Goal: Navigation & Orientation: Find specific page/section

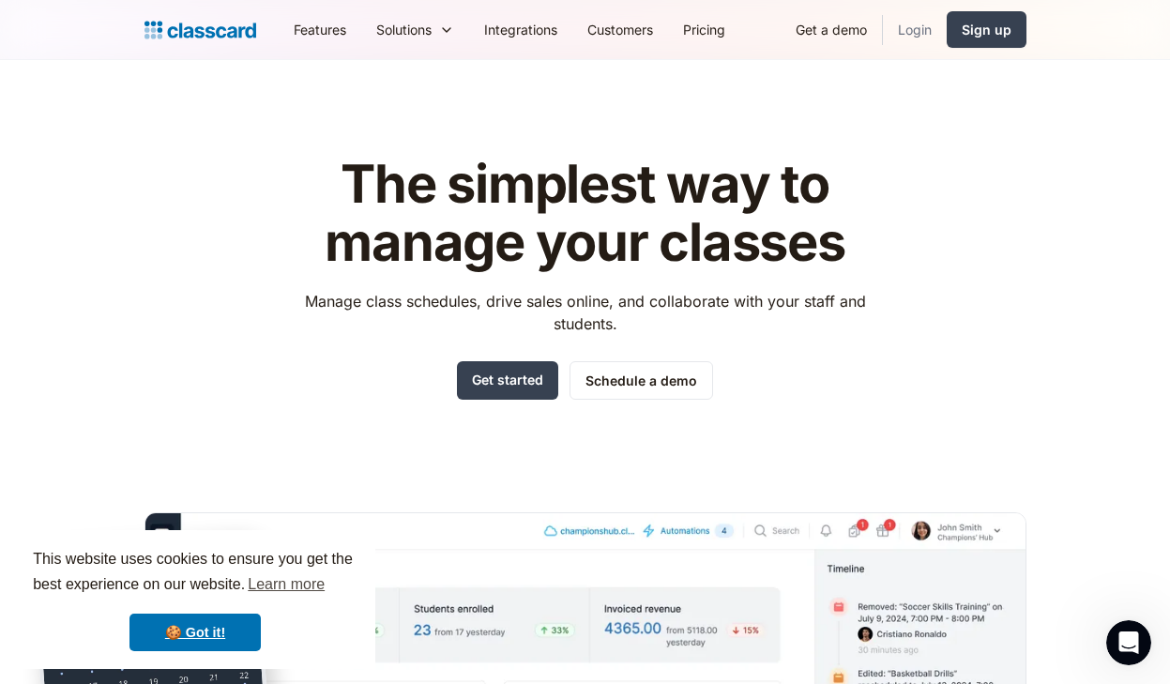
click at [908, 33] on link "Login" at bounding box center [915, 29] width 64 height 42
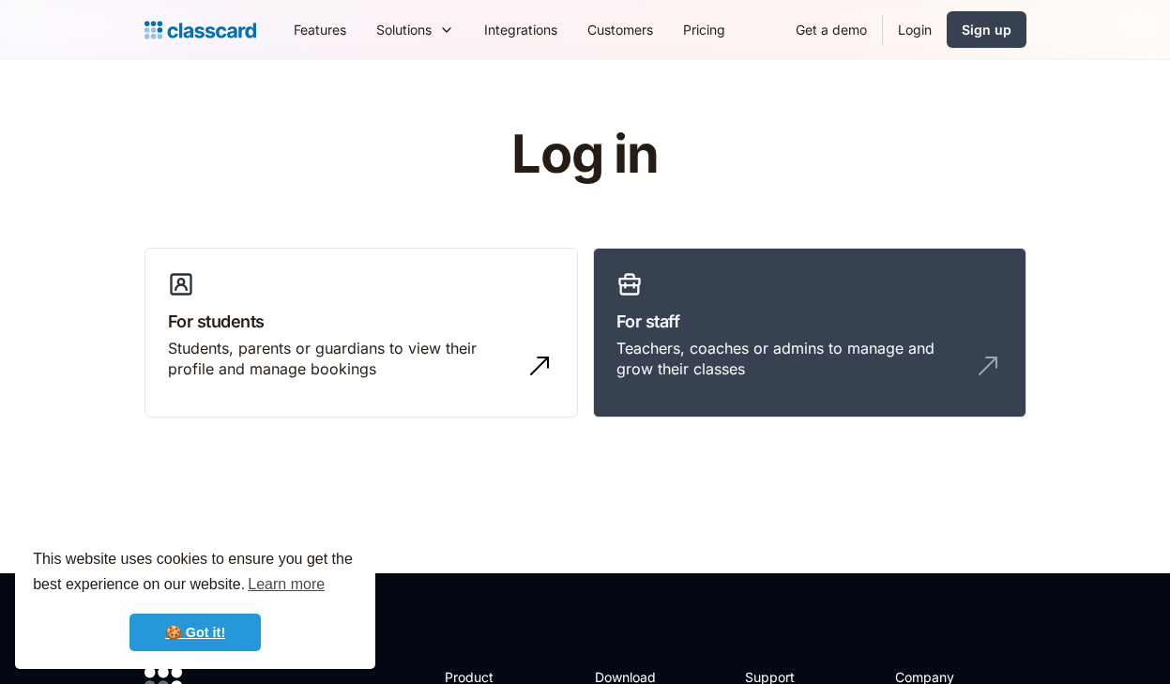
drag, startPoint x: 0, startPoint y: 0, endPoint x: 206, endPoint y: 634, distance: 666.8
click at [206, 634] on link "🍪 Got it!" at bounding box center [194, 632] width 131 height 38
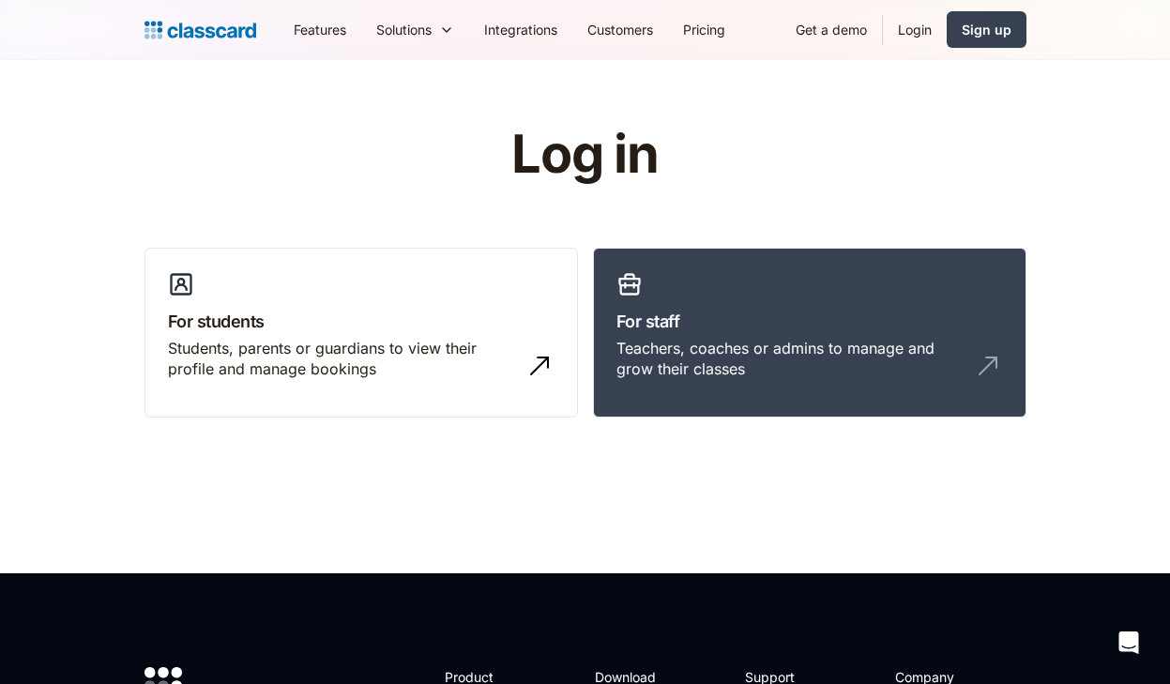
click at [914, 30] on link "Login" at bounding box center [915, 29] width 64 height 42
click at [791, 323] on h3 "For staff" at bounding box center [809, 321] width 386 height 25
